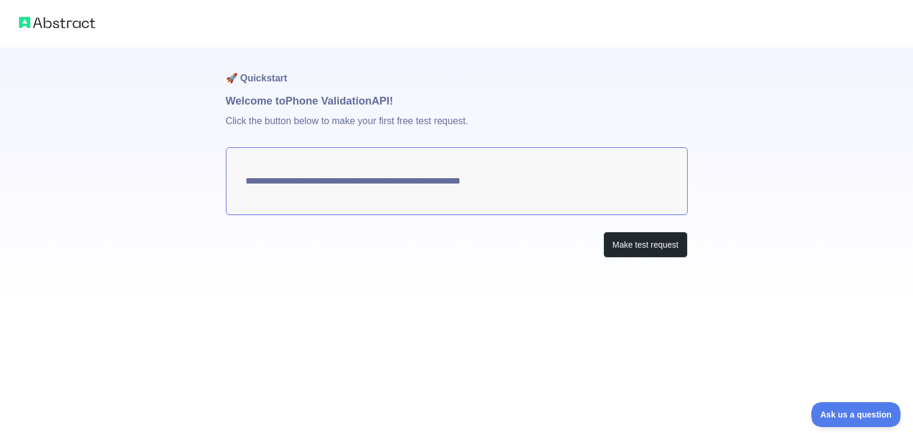
drag, startPoint x: 397, startPoint y: 173, endPoint x: 504, endPoint y: 174, distance: 107.0
click at [504, 174] on textarea "**********" at bounding box center [457, 181] width 462 height 68
drag, startPoint x: 486, startPoint y: 176, endPoint x: 577, endPoint y: 199, distance: 94.5
click at [499, 177] on textarea "**********" at bounding box center [457, 181] width 462 height 68
click at [633, 256] on button "Make test request" at bounding box center [645, 245] width 84 height 27
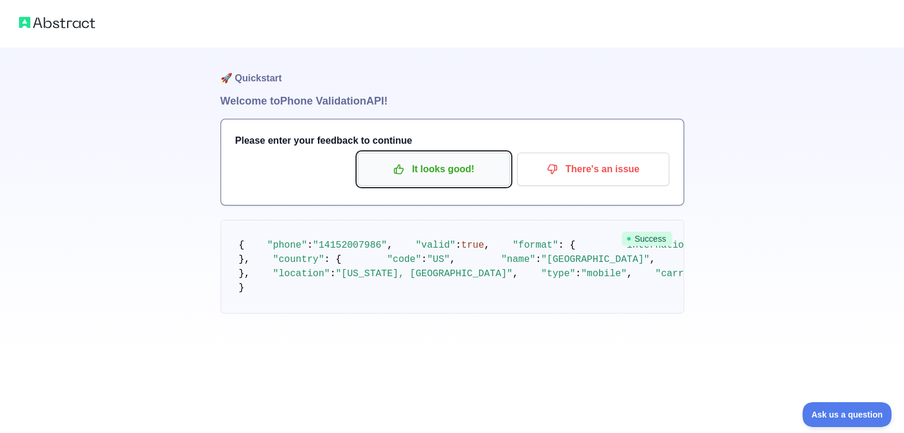
click at [463, 172] on p "It looks good!" at bounding box center [434, 169] width 134 height 20
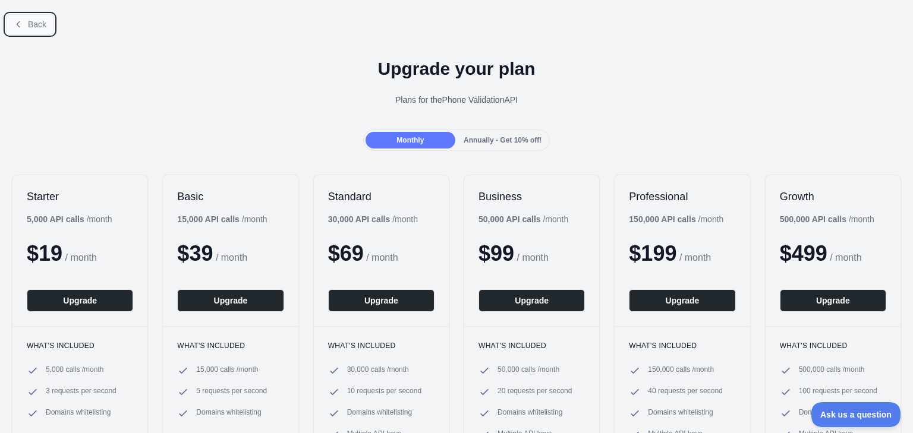
click at [42, 22] on span "Back" at bounding box center [37, 25] width 18 height 10
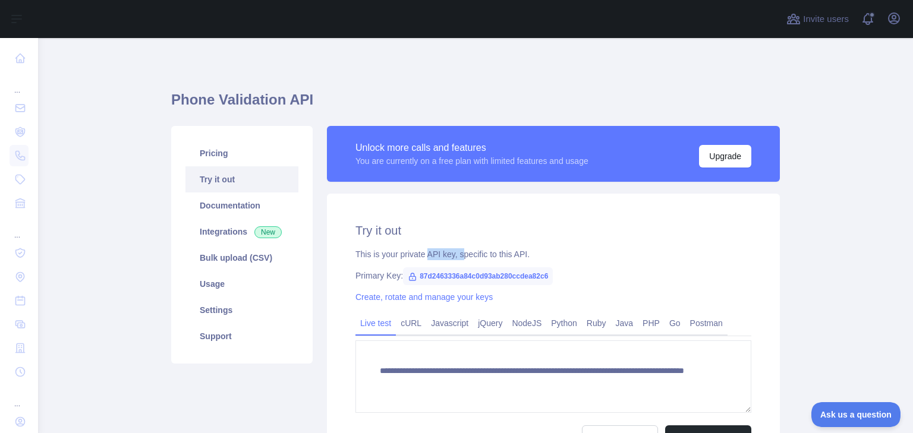
drag, startPoint x: 423, startPoint y: 255, endPoint x: 530, endPoint y: 253, distance: 107.0
click at [504, 252] on div "This is your private API key, specific to this API." at bounding box center [554, 255] width 396 height 12
click at [543, 253] on div "This is your private API key, specific to this API." at bounding box center [554, 255] width 396 height 12
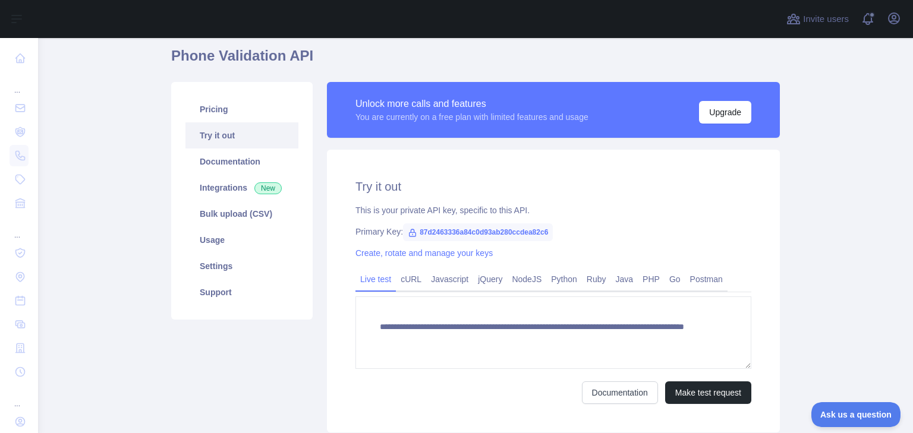
scroll to position [59, 0]
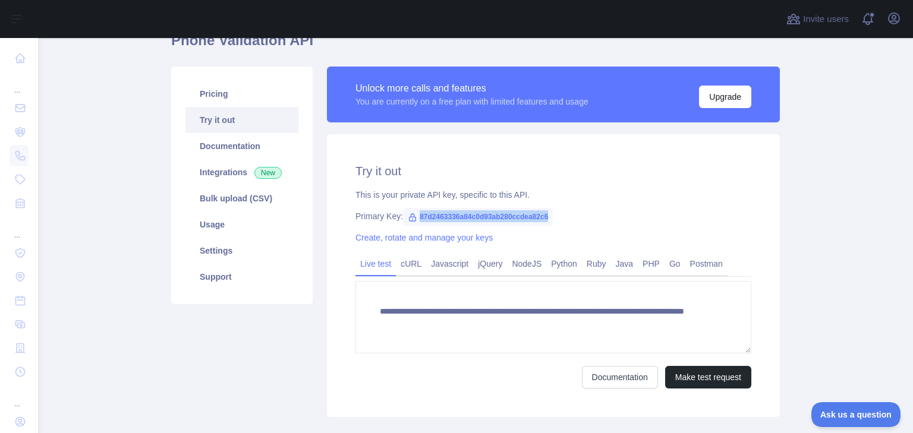
drag, startPoint x: 555, startPoint y: 216, endPoint x: 413, endPoint y: 217, distance: 142.7
click at [413, 217] on div "Primary Key: 87d2463336a84c0d93ab280ccdea82c6" at bounding box center [554, 216] width 396 height 12
copy span "87d2463336a84c0d93ab280ccdea82c6"
click at [823, 300] on main "**********" at bounding box center [475, 235] width 875 height 395
drag, startPoint x: 542, startPoint y: 218, endPoint x: 413, endPoint y: 215, distance: 129.7
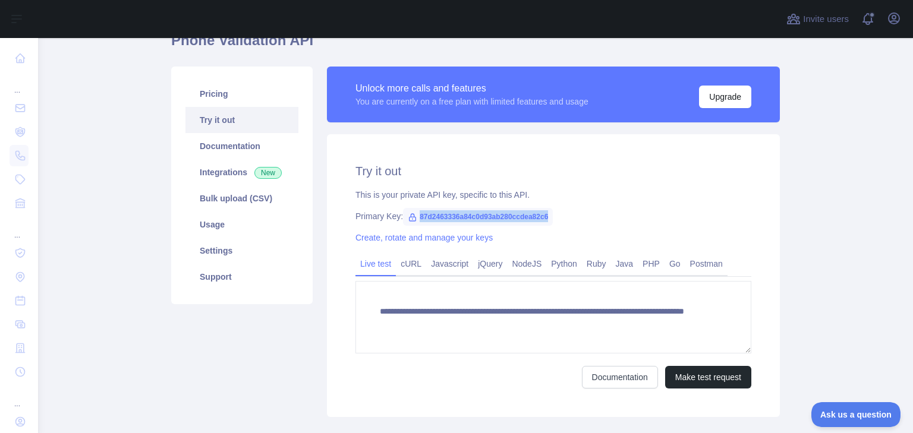
click at [413, 215] on span "87d2463336a84c0d93ab280ccdea82c6" at bounding box center [478, 217] width 150 height 18
